Goal: Navigation & Orientation: Understand site structure

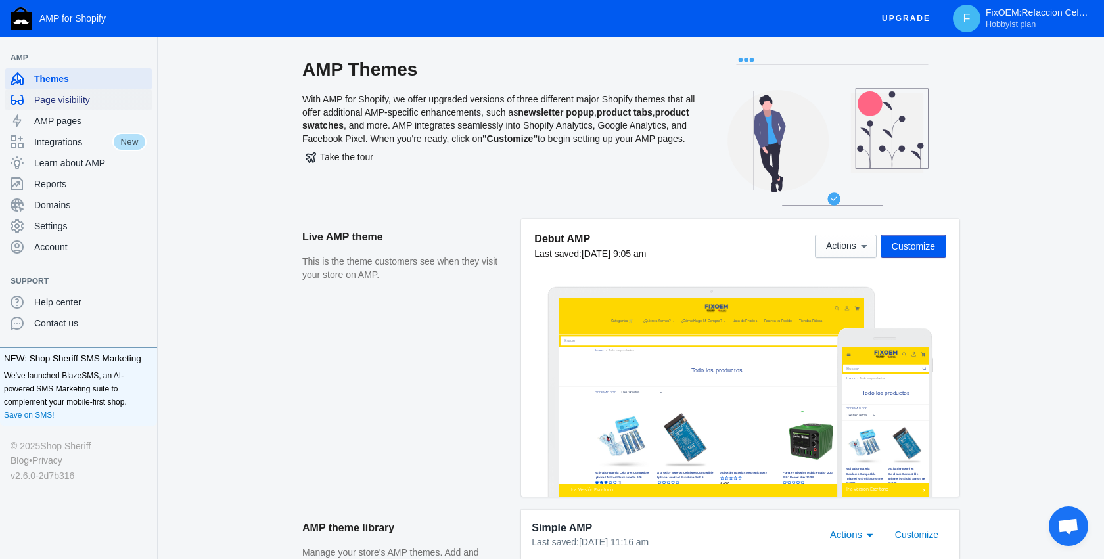
click at [81, 108] on div "Page visibility" at bounding box center [79, 99] width 136 height 21
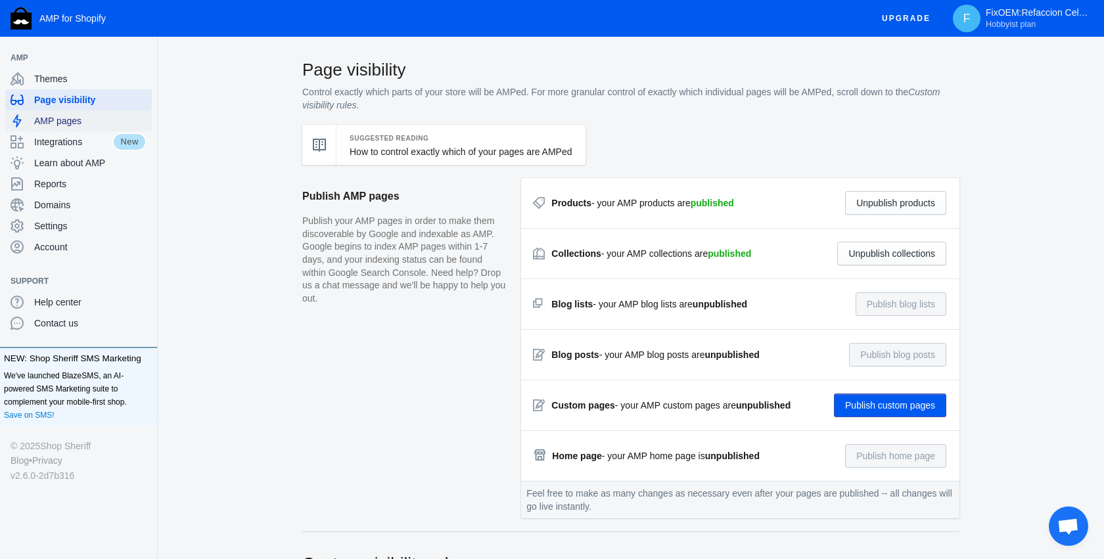
click at [80, 116] on span "AMP pages" at bounding box center [90, 120] width 112 height 13
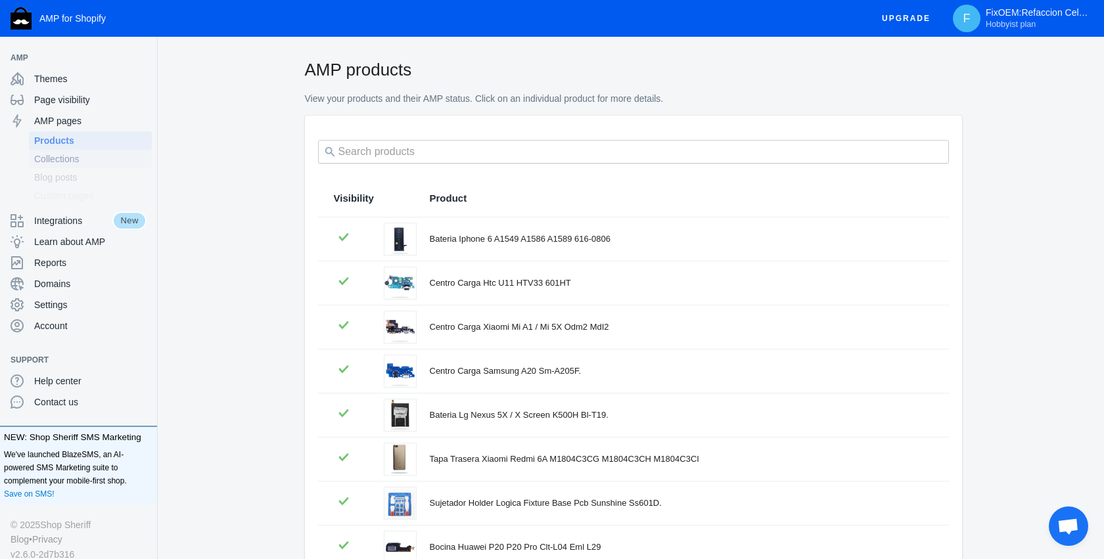
click at [85, 151] on link "Collections" at bounding box center [90, 159] width 123 height 18
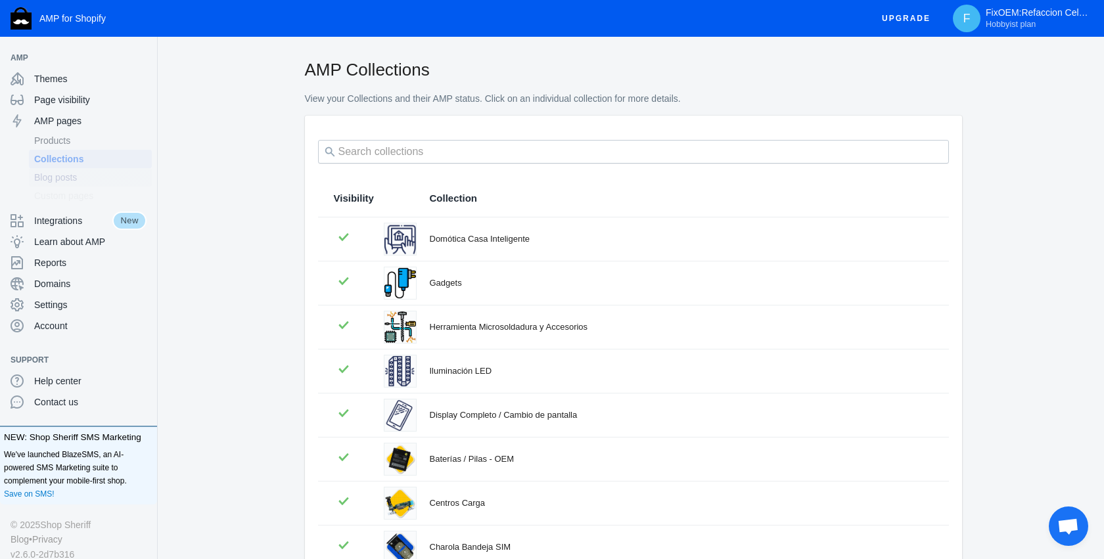
click at [84, 182] on span "Blog posts" at bounding box center [90, 177] width 112 height 13
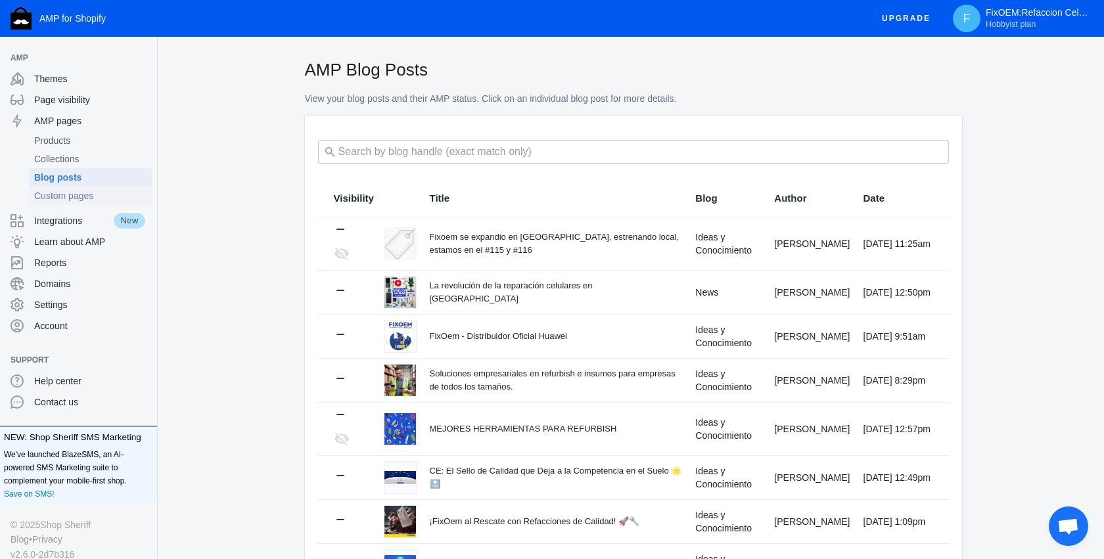
click at [79, 195] on span "Custom pages" at bounding box center [90, 195] width 112 height 13
